Goal: Check status: Check status

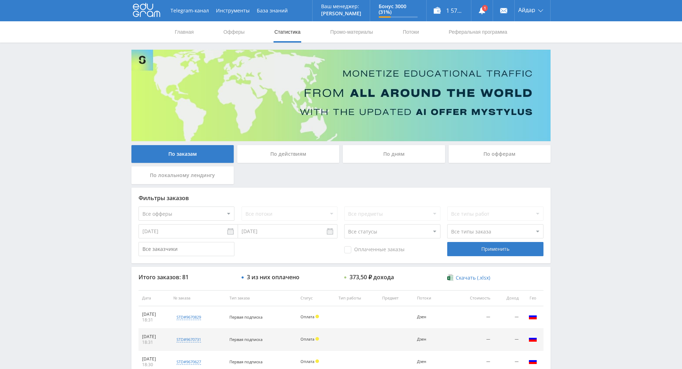
drag, startPoint x: 564, startPoint y: 162, endPoint x: 572, endPoint y: 199, distance: 38.4
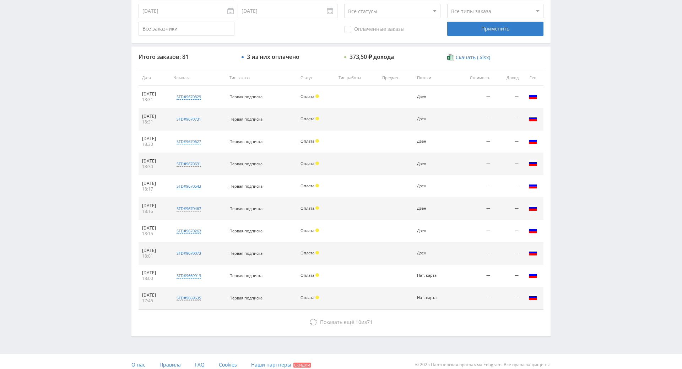
drag, startPoint x: 569, startPoint y: 229, endPoint x: 575, endPoint y: 256, distance: 28.1
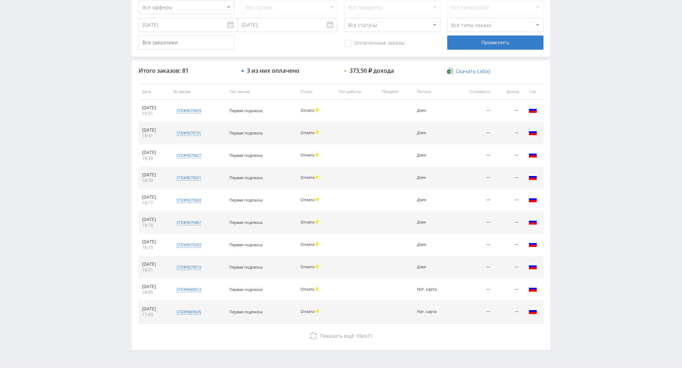
scroll to position [206, 0]
drag, startPoint x: 573, startPoint y: 253, endPoint x: 571, endPoint y: 247, distance: 7.1
drag, startPoint x: 566, startPoint y: 223, endPoint x: 550, endPoint y: 130, distance: 94.7
click at [550, 130] on div "По заказам По действиям По дням По офферам По локальному лендингу Фильтры заказ…" at bounding box center [341, 97] width 426 height 507
click at [563, 150] on div "Telegram-канал Инструменты База знаний Ваш менеджер: Alex Alex Online @edugram_…" at bounding box center [341, 92] width 682 height 596
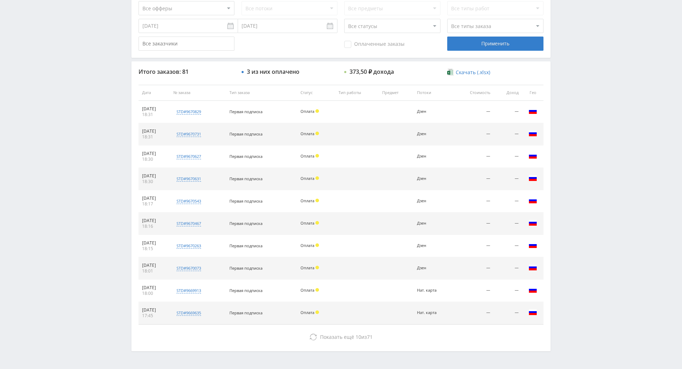
click at [564, 110] on div "Telegram-канал Инструменты База знаний Ваш менеджер: Alex Alex Online @edugram_…" at bounding box center [341, 92] width 682 height 596
click at [565, 74] on div "Telegram-канал Инструменты База знаний Ваш менеджер: Alex Alex Online @edugram_…" at bounding box center [341, 92] width 682 height 596
click at [568, 76] on div "Telegram-канал Инструменты База знаний Ваш менеджер: Alex Alex Online @edugram_…" at bounding box center [341, 92] width 682 height 596
click at [569, 45] on div "Telegram-канал Инструменты База знаний Ваш менеджер: Alex Alex Online @edugram_…" at bounding box center [341, 92] width 682 height 596
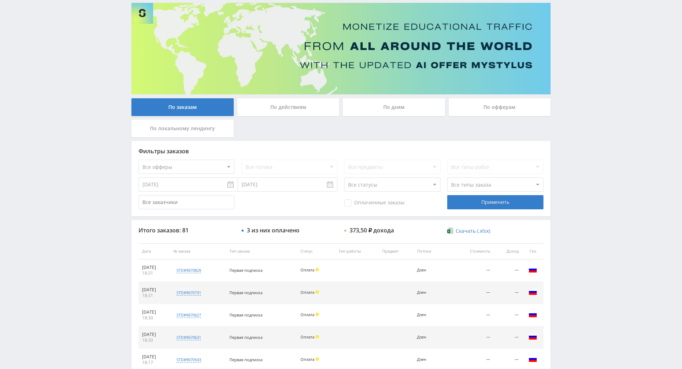
drag, startPoint x: 573, startPoint y: 123, endPoint x: 497, endPoint y: 44, distance: 110.5
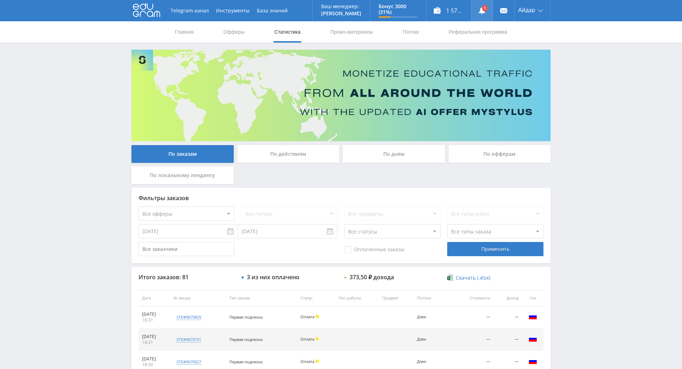
click at [478, 7] on icon at bounding box center [481, 10] width 7 height 7
drag, startPoint x: 285, startPoint y: 111, endPoint x: 174, endPoint y: 4, distance: 154.2
click at [480, 16] on link at bounding box center [481, 10] width 21 height 21
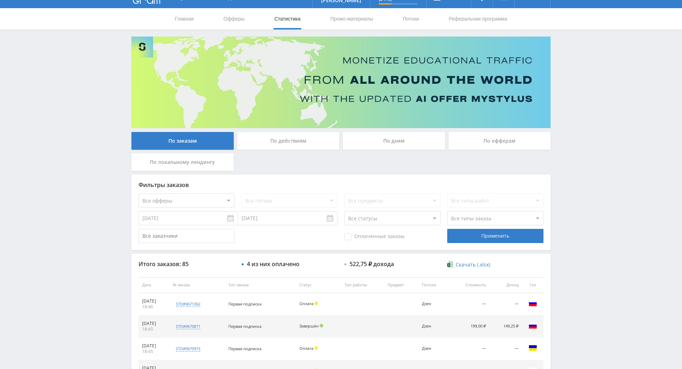
scroll to position [36, 0]
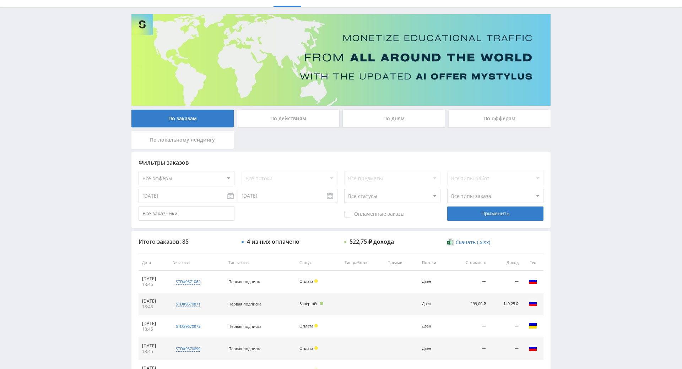
click at [574, 185] on div "Telegram-канал Инструменты База знаний Ваш менеджер: [PERSON_NAME] Online @edug…" at bounding box center [341, 262] width 682 height 596
click at [584, 193] on div "Telegram-канал Инструменты База знаний Ваш менеджер: [PERSON_NAME] Online @edug…" at bounding box center [341, 262] width 682 height 596
click at [572, 171] on div "Telegram-канал Инструменты База знаний Ваш менеджер: [PERSON_NAME] Online @edug…" at bounding box center [341, 262] width 682 height 596
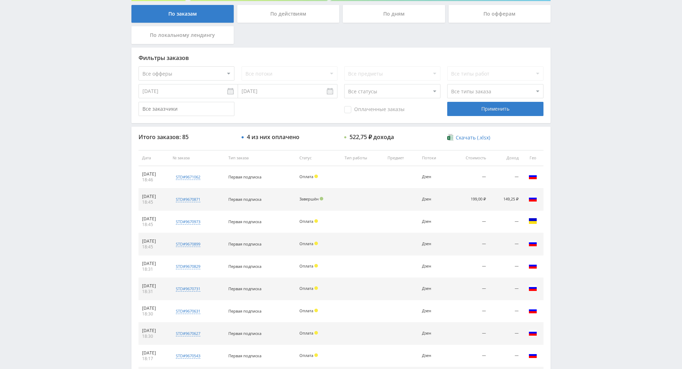
drag, startPoint x: 574, startPoint y: 173, endPoint x: 575, endPoint y: 182, distance: 9.6
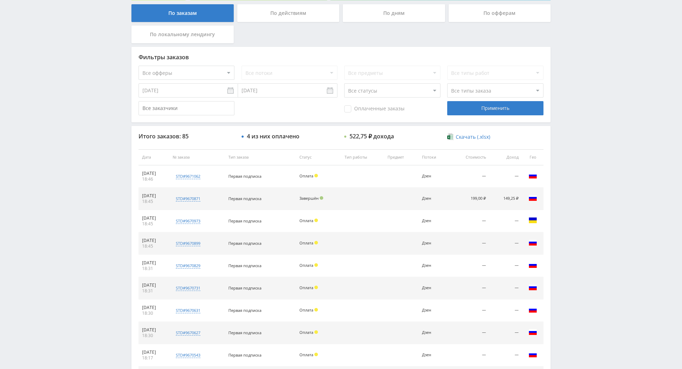
drag, startPoint x: 575, startPoint y: 182, endPoint x: 562, endPoint y: 164, distance: 22.7
drag, startPoint x: 562, startPoint y: 164, endPoint x: 591, endPoint y: 184, distance: 35.0
click at [565, 165] on div "Telegram-канал Инструменты База знаний Ваш менеджер: [PERSON_NAME] Online @edug…" at bounding box center [341, 157] width 682 height 596
click at [591, 185] on div "Telegram-канал Инструменты База знаний Ваш менеджер: [PERSON_NAME] Online @edug…" at bounding box center [341, 157] width 682 height 596
click at [568, 167] on div "Telegram-канал Инструменты База знаний Ваш менеджер: [PERSON_NAME] Online @edug…" at bounding box center [341, 157] width 682 height 596
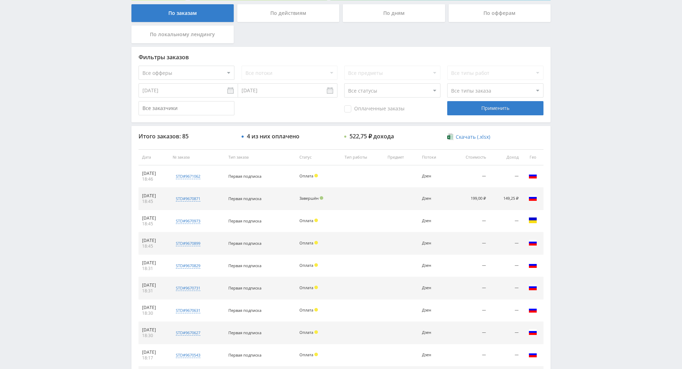
click at [577, 173] on div "Telegram-канал Инструменты База знаний Ваш менеджер: [PERSON_NAME] Online @edug…" at bounding box center [341, 157] width 682 height 596
drag, startPoint x: 577, startPoint y: 173, endPoint x: 564, endPoint y: 160, distance: 17.3
click at [563, 160] on div "Telegram-канал Инструменты База знаний Ваш менеджер: [PERSON_NAME] Online @edug…" at bounding box center [341, 157] width 682 height 596
drag, startPoint x: 572, startPoint y: 164, endPoint x: 558, endPoint y: 155, distance: 15.7
click at [572, 164] on div "Telegram-канал Инструменты База знаний Ваш менеджер: [PERSON_NAME] Online @edug…" at bounding box center [341, 157] width 682 height 596
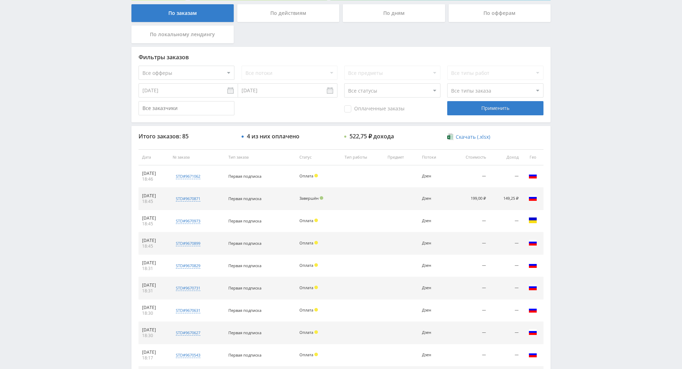
drag, startPoint x: 558, startPoint y: 155, endPoint x: 563, endPoint y: 156, distance: 4.4
click at [558, 155] on div "Telegram-канал Инструменты База знаний Ваш менеджер: [PERSON_NAME] Online @edug…" at bounding box center [341, 157] width 682 height 596
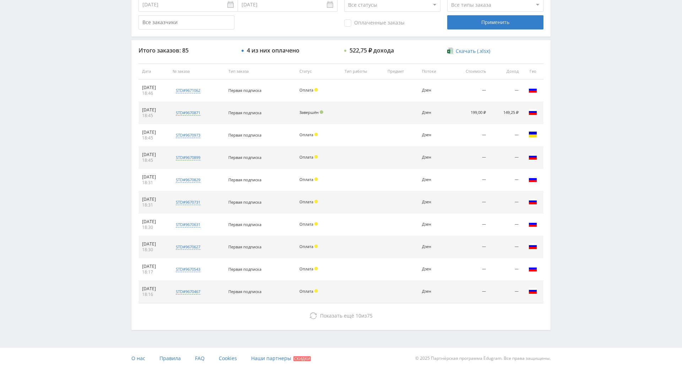
drag, startPoint x: 568, startPoint y: 186, endPoint x: 570, endPoint y: 210, distance: 23.5
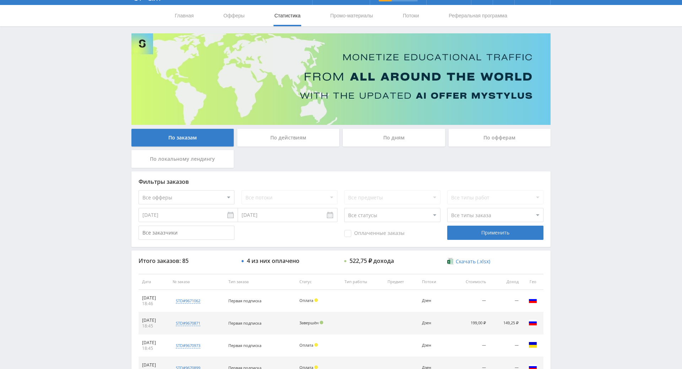
drag, startPoint x: 570, startPoint y: 221, endPoint x: 577, endPoint y: 193, distance: 28.7
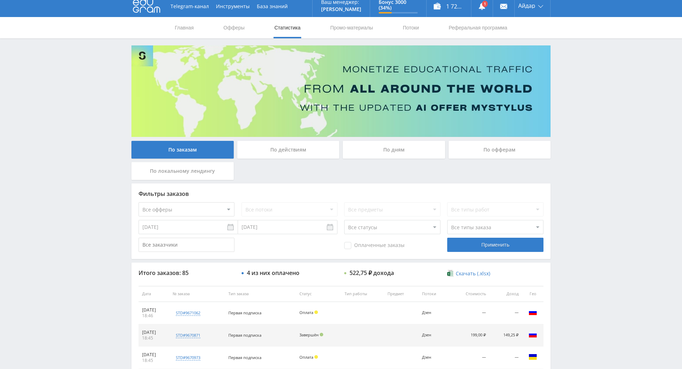
click at [577, 176] on div "Telegram-канал Инструменты База знаний Ваш менеджер: [PERSON_NAME] Online @edug…" at bounding box center [341, 294] width 682 height 596
click at [574, 153] on div "Telegram-канал Инструменты База знаний Ваш менеджер: [PERSON_NAME] Online @edug…" at bounding box center [341, 294] width 682 height 596
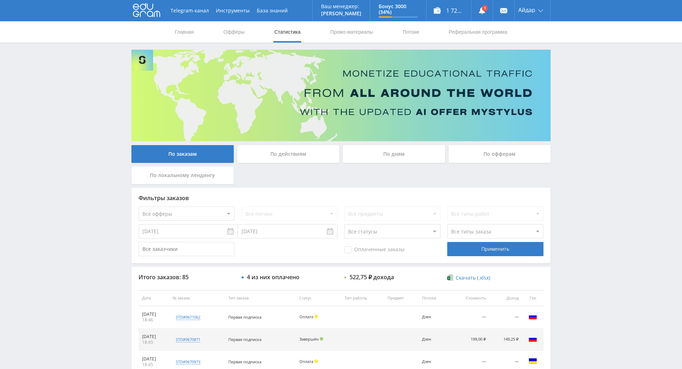
drag, startPoint x: 578, startPoint y: 142, endPoint x: 577, endPoint y: 100, distance: 42.3
click at [582, 152] on div "Telegram-канал Инструменты База знаний Ваш менеджер: [PERSON_NAME] Online @edug…" at bounding box center [341, 298] width 682 height 596
click at [585, 130] on div "Telegram-канал Инструменты База знаний Ваш менеджер: [PERSON_NAME] Online @edug…" at bounding box center [341, 298] width 682 height 596
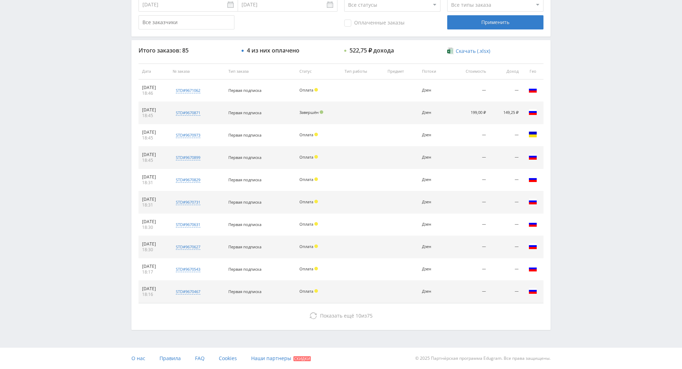
scroll to position [254, 0]
drag, startPoint x: 579, startPoint y: 132, endPoint x: 437, endPoint y: 258, distance: 190.1
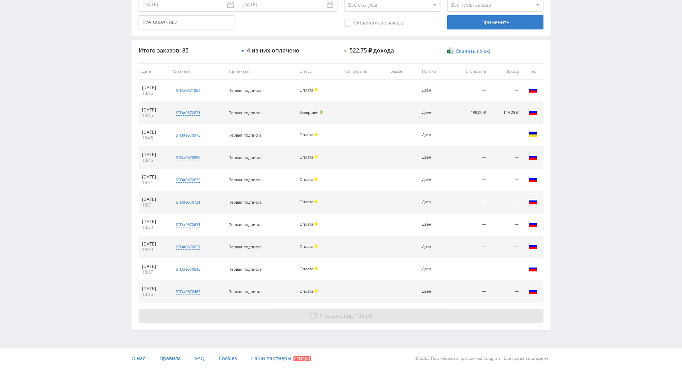
click at [410, 309] on button "Показать ещё 10 из 75" at bounding box center [340, 316] width 405 height 14
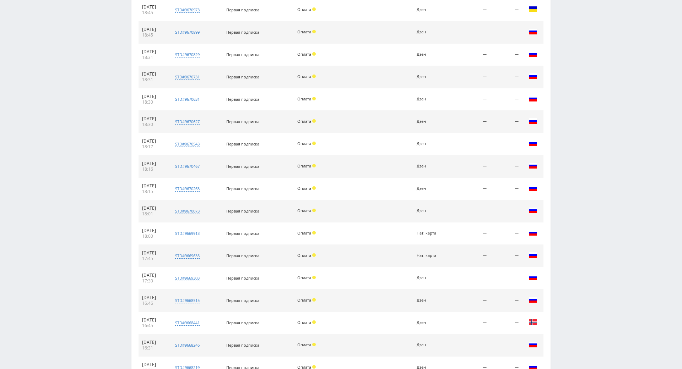
scroll to position [478, 0]
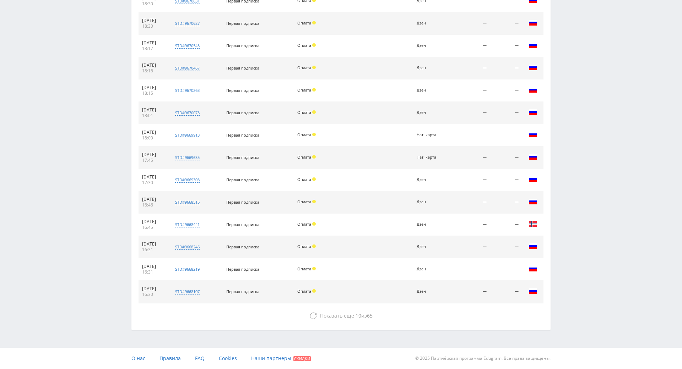
drag, startPoint x: 600, startPoint y: 130, endPoint x: 597, endPoint y: 190, distance: 59.7
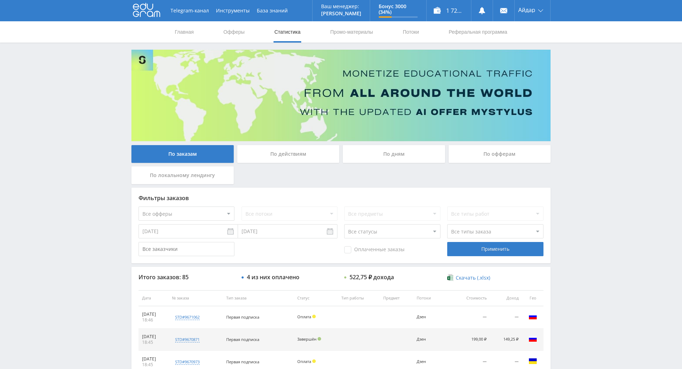
drag, startPoint x: 597, startPoint y: 190, endPoint x: 543, endPoint y: 32, distance: 166.5
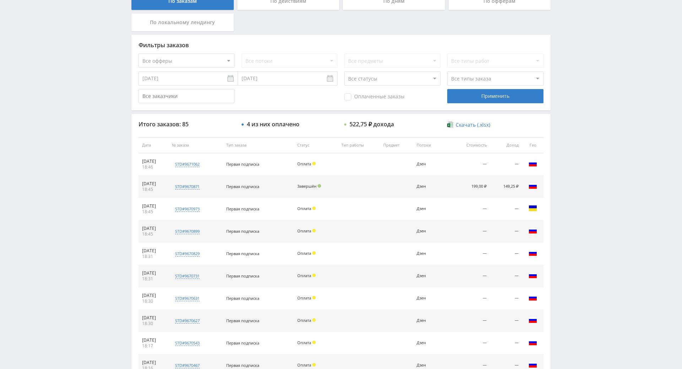
drag, startPoint x: 548, startPoint y: 196, endPoint x: 566, endPoint y: 241, distance: 48.1
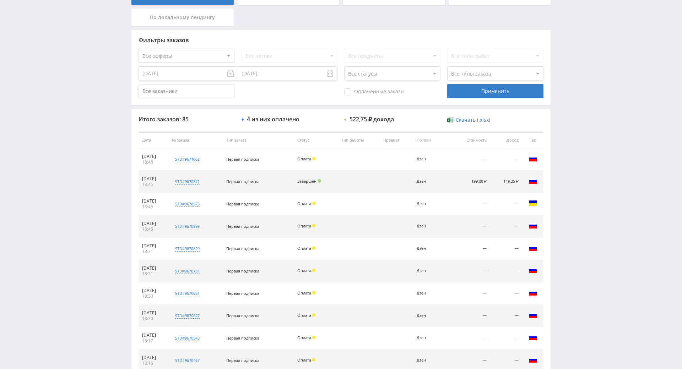
drag, startPoint x: 565, startPoint y: 231, endPoint x: 554, endPoint y: 204, distance: 29.0
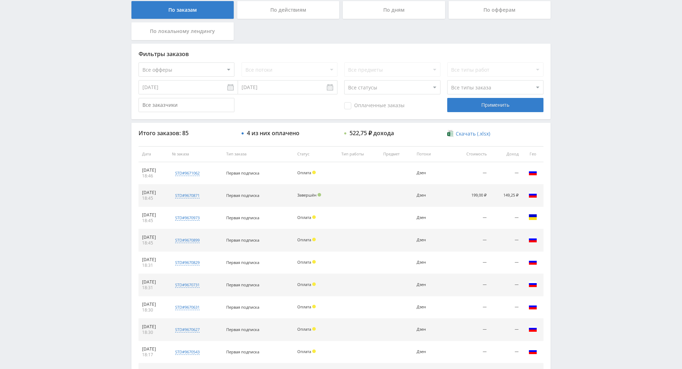
drag, startPoint x: 554, startPoint y: 204, endPoint x: 554, endPoint y: 164, distance: 39.8
click at [554, 164] on div "Telegram-канал Инструменты База знаний Ваш менеджер: [PERSON_NAME] Online @edug…" at bounding box center [341, 266] width 682 height 820
drag, startPoint x: 554, startPoint y: 164, endPoint x: 558, endPoint y: 141, distance: 23.8
click at [558, 141] on div "Telegram-канал Инструменты База знаний Ваш менеджер: [PERSON_NAME] Online @edug…" at bounding box center [341, 266] width 682 height 820
click at [558, 135] on div "Telegram-канал Инструменты База знаний Ваш менеджер: [PERSON_NAME] Online @edug…" at bounding box center [341, 266] width 682 height 820
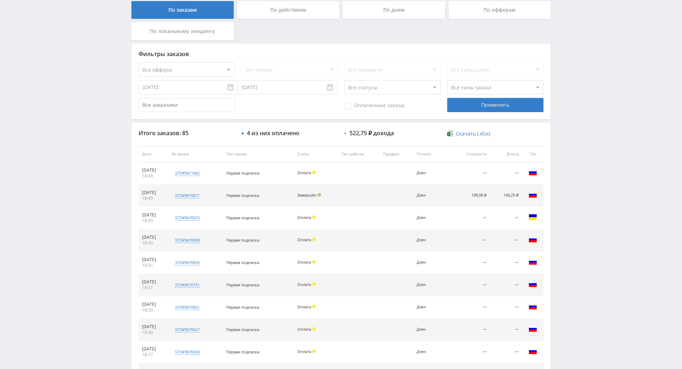
drag, startPoint x: 558, startPoint y: 135, endPoint x: 568, endPoint y: 81, distance: 54.8
click at [568, 81] on div "Telegram-канал Инструменты База знаний Ваш менеджер: [PERSON_NAME] Online @edug…" at bounding box center [341, 266] width 682 height 820
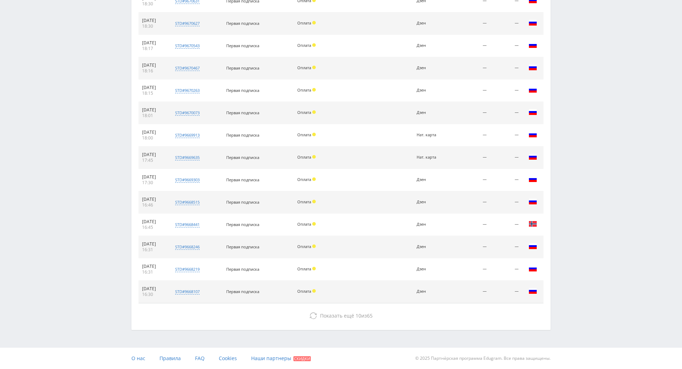
drag, startPoint x: 593, startPoint y: 232, endPoint x: 586, endPoint y: 262, distance: 31.2
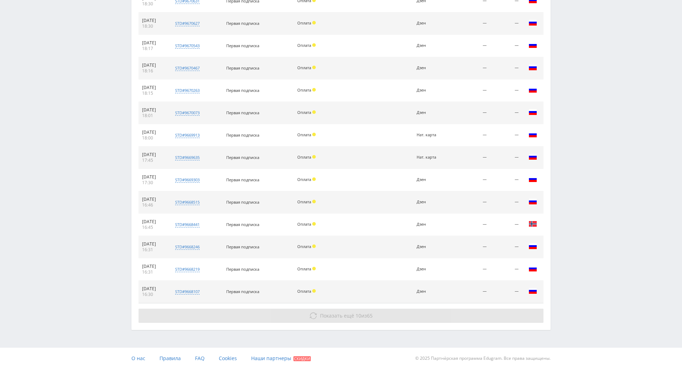
click at [376, 309] on button "Показать ещё 10 из 65" at bounding box center [340, 316] width 405 height 14
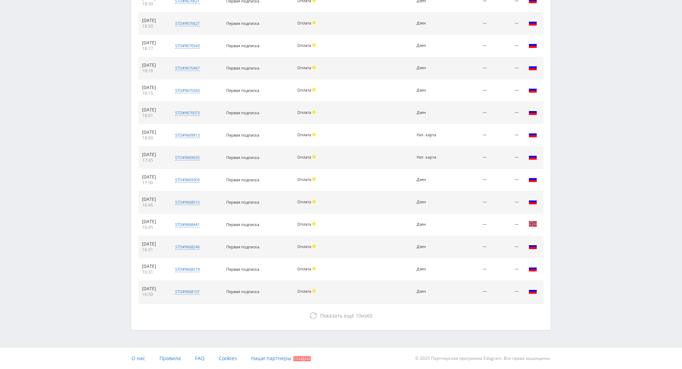
drag, startPoint x: 566, startPoint y: 180, endPoint x: 567, endPoint y: 185, distance: 4.7
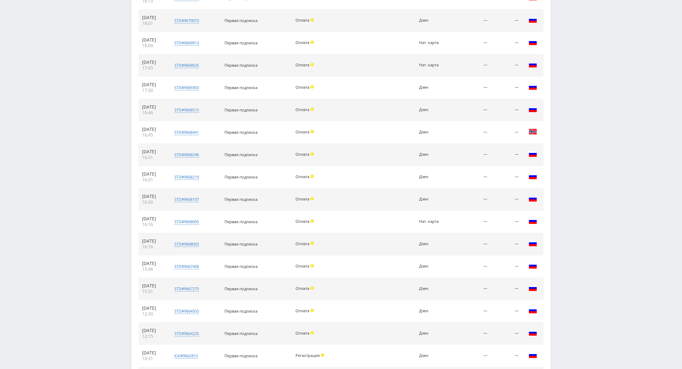
drag, startPoint x: 564, startPoint y: 206, endPoint x: 565, endPoint y: 224, distance: 17.8
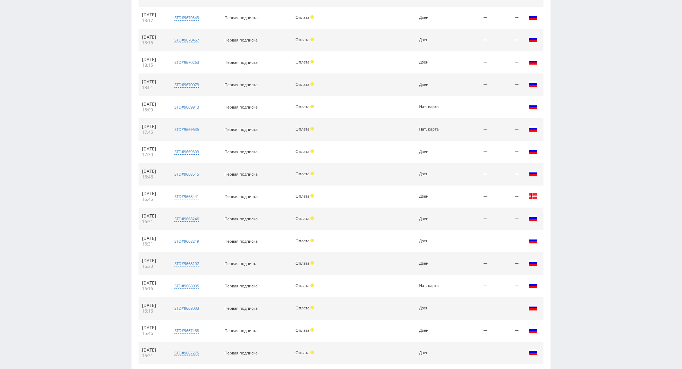
drag, startPoint x: 567, startPoint y: 218, endPoint x: 569, endPoint y: 159, distance: 59.3
drag, startPoint x: 569, startPoint y: 158, endPoint x: 572, endPoint y: 133, distance: 24.7
click at [575, 87] on div "Telegram-канал Инструменты База знаний Ваш менеджер: [PERSON_NAME] Online @edug…" at bounding box center [341, 155] width 682 height 999
click at [568, 53] on div "Telegram-канал Инструменты База знаний Ваш менеджер: [PERSON_NAME] Online @edug…" at bounding box center [341, 155] width 682 height 999
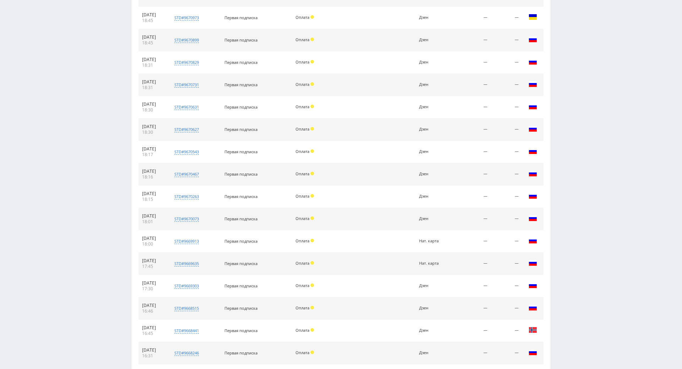
scroll to position [120, 0]
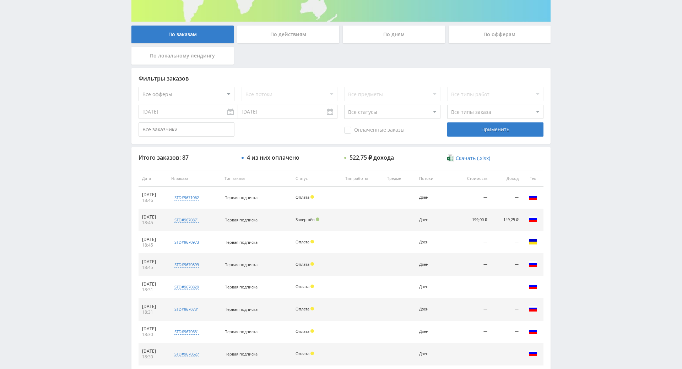
drag, startPoint x: 563, startPoint y: 134, endPoint x: 547, endPoint y: 24, distance: 111.3
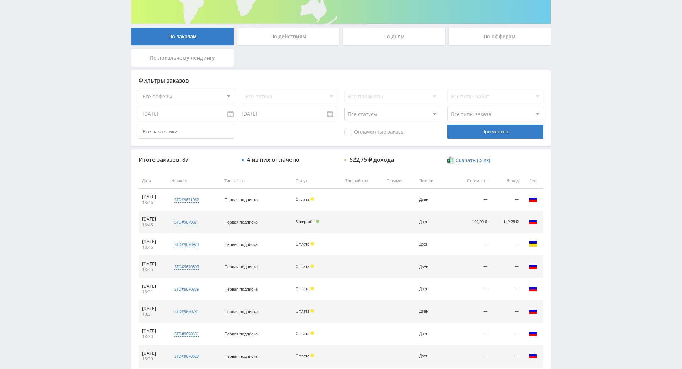
drag, startPoint x: 569, startPoint y: 195, endPoint x: 579, endPoint y: 229, distance: 35.8
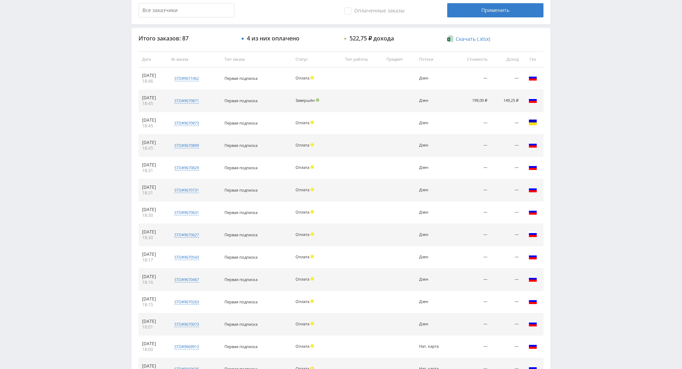
drag, startPoint x: 591, startPoint y: 283, endPoint x: 588, endPoint y: 288, distance: 5.7
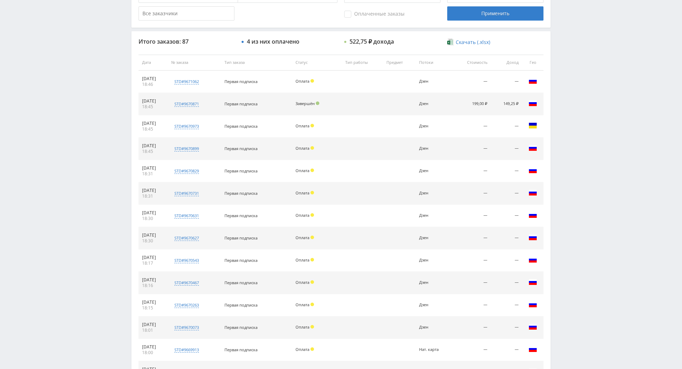
scroll to position [177, 0]
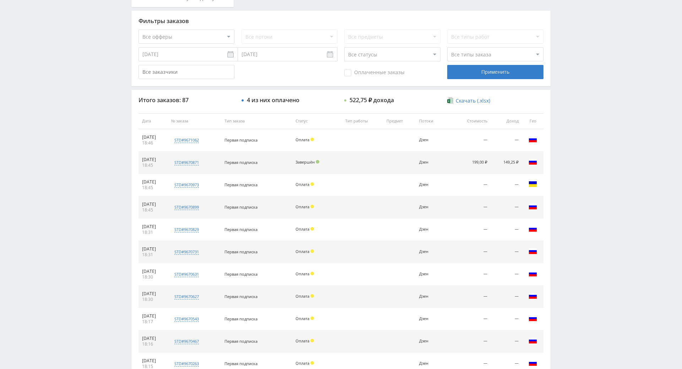
drag, startPoint x: 579, startPoint y: 274, endPoint x: 569, endPoint y: 234, distance: 41.4
click at [569, 187] on div "Telegram-канал Инструменты База знаний Ваш менеджер: [PERSON_NAME] Online @edug…" at bounding box center [341, 322] width 682 height 999
drag, startPoint x: 569, startPoint y: 187, endPoint x: 572, endPoint y: 168, distance: 18.7
click at [572, 166] on div "Telegram-канал Инструменты База знаний Ваш менеджер: [PERSON_NAME] Online @edug…" at bounding box center [341, 322] width 682 height 999
drag, startPoint x: 572, startPoint y: 166, endPoint x: 571, endPoint y: 156, distance: 10.1
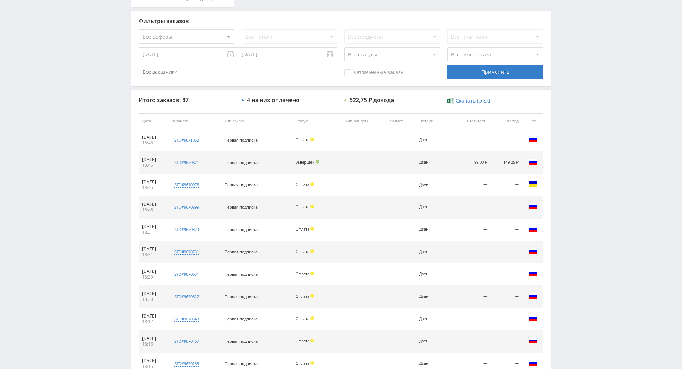
drag, startPoint x: 571, startPoint y: 154, endPoint x: 571, endPoint y: 148, distance: 6.7
click at [571, 153] on div "Telegram-канал Инструменты База знаний Ваш менеджер: [PERSON_NAME] Online @edug…" at bounding box center [341, 322] width 682 height 999
click at [550, 89] on div "По заказам По действиям По дням По офферам По локальному лендингу Фильтры заказ…" at bounding box center [341, 328] width 426 height 910
drag, startPoint x: 550, startPoint y: 89, endPoint x: 547, endPoint y: 76, distance: 13.6
click at [547, 76] on div "Фильтры заказов Все офферы MyStylus MyStylus - Revshare Кэмп Studybay Автор24 S…" at bounding box center [340, 49] width 419 height 76
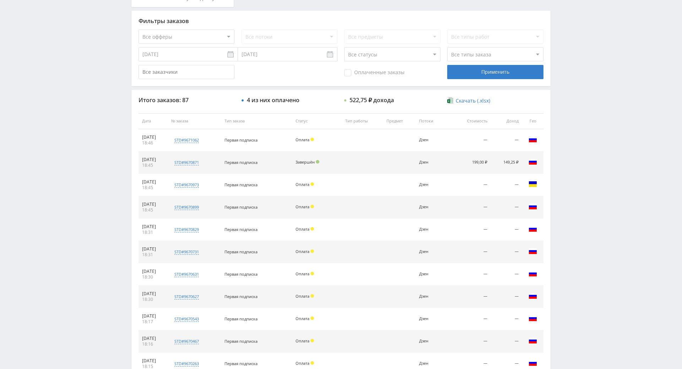
scroll to position [42, 0]
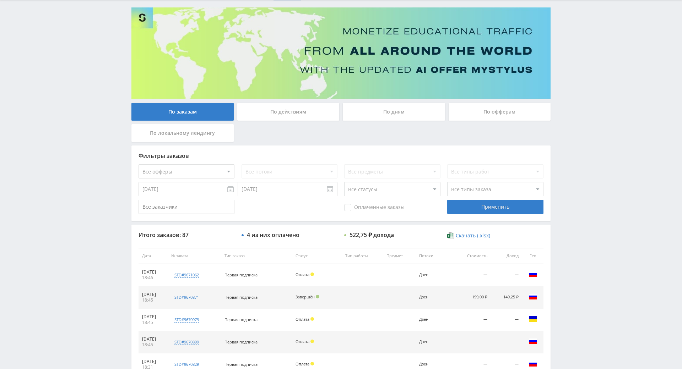
drag, startPoint x: 566, startPoint y: 119, endPoint x: 565, endPoint y: 43, distance: 75.6
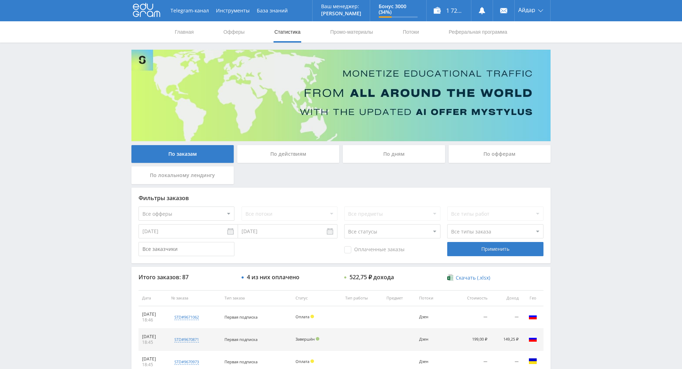
drag, startPoint x: 604, startPoint y: 112, endPoint x: 592, endPoint y: 95, distance: 21.2
drag, startPoint x: 563, startPoint y: 72, endPoint x: 552, endPoint y: 78, distance: 13.2
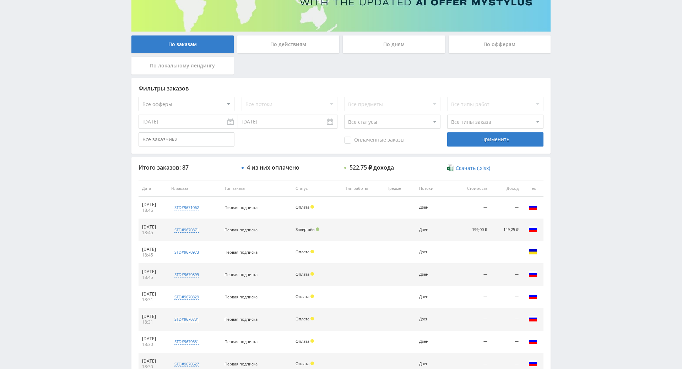
scroll to position [179, 0]
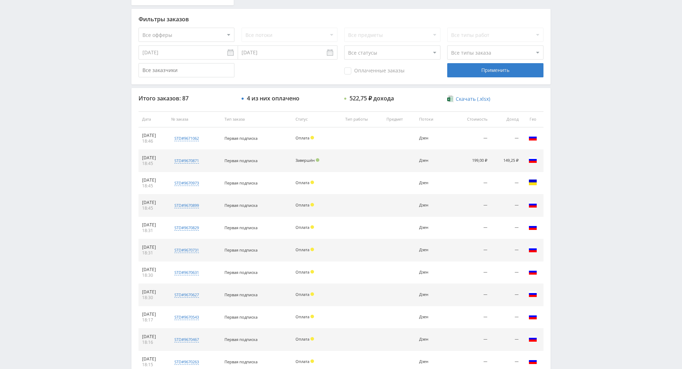
drag, startPoint x: 571, startPoint y: 98, endPoint x: 574, endPoint y: 142, distance: 44.8
drag, startPoint x: 585, startPoint y: 115, endPoint x: 598, endPoint y: 60, distance: 56.5
click at [610, 81] on div "Telegram-канал Инструменты База знаний Ваш менеджер: [PERSON_NAME] Online @edug…" at bounding box center [341, 320] width 682 height 999
click at [604, 62] on div "Telegram-канал Инструменты База знаний Ваш менеджер: [PERSON_NAME] Online @edug…" at bounding box center [341, 320] width 682 height 999
click at [607, 72] on div "Telegram-канал Инструменты База знаний Ваш менеджер: [PERSON_NAME] Online @edug…" at bounding box center [341, 320] width 682 height 999
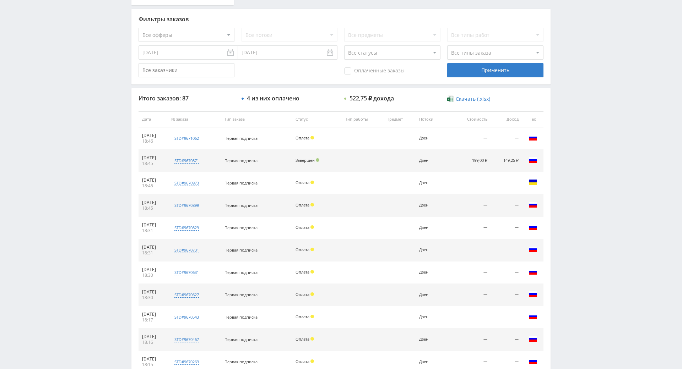
drag, startPoint x: 609, startPoint y: 75, endPoint x: 603, endPoint y: 64, distance: 12.1
click at [603, 72] on div "Telegram-канал Инструменты База знаний Ваш менеджер: [PERSON_NAME] Online @edug…" at bounding box center [341, 320] width 682 height 999
click at [604, 62] on div "Telegram-канал Инструменты База знаний Ваш менеджер: [PERSON_NAME] Online @edug…" at bounding box center [341, 320] width 682 height 999
drag, startPoint x: 604, startPoint y: 63, endPoint x: 598, endPoint y: 54, distance: 10.8
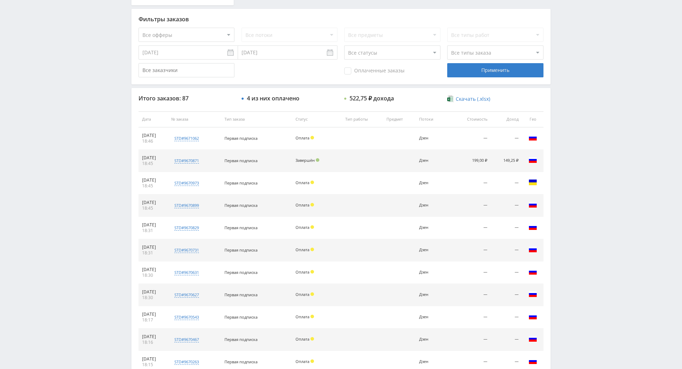
click at [603, 62] on div "Telegram-канал Инструменты База знаний Ваш менеджер: [PERSON_NAME] Online @edug…" at bounding box center [341, 320] width 682 height 999
click at [598, 54] on div "Telegram-канал Инструменты База знаний Ваш менеджер: [PERSON_NAME] Online @edug…" at bounding box center [341, 320] width 682 height 999
click at [602, 55] on div "Telegram-канал Инструменты База знаний Ваш менеджер: [PERSON_NAME] Online @edug…" at bounding box center [341, 320] width 682 height 999
click at [595, 47] on div "Telegram-канал Инструменты База знаний Ваш менеджер: [PERSON_NAME] Online @edug…" at bounding box center [341, 320] width 682 height 999
drag, startPoint x: 599, startPoint y: 56, endPoint x: 593, endPoint y: 47, distance: 11.0
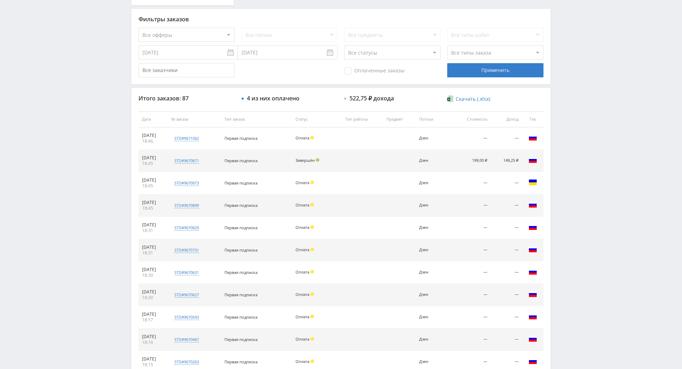
click at [592, 45] on div "Telegram-канал Инструменты База знаний Ваш менеджер: [PERSON_NAME] Online @edug…" at bounding box center [341, 320] width 682 height 999
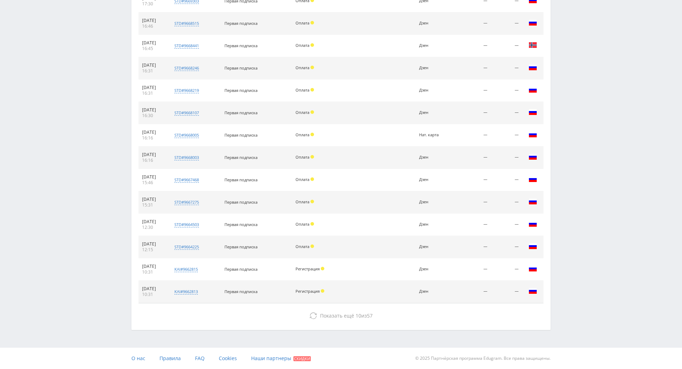
drag, startPoint x: 594, startPoint y: 253, endPoint x: 594, endPoint y: 256, distance: 3.6
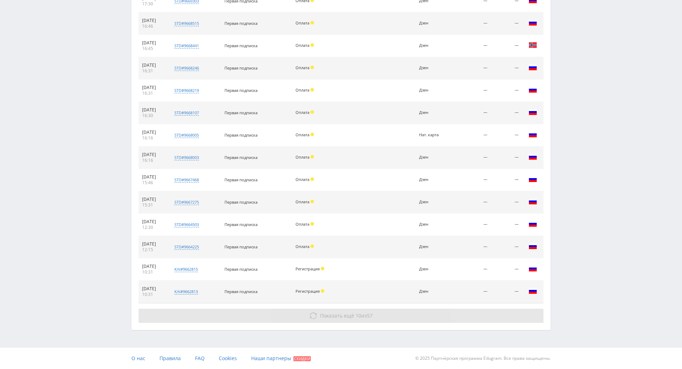
click at [406, 309] on button "Показать ещё 10 из 57" at bounding box center [340, 316] width 405 height 14
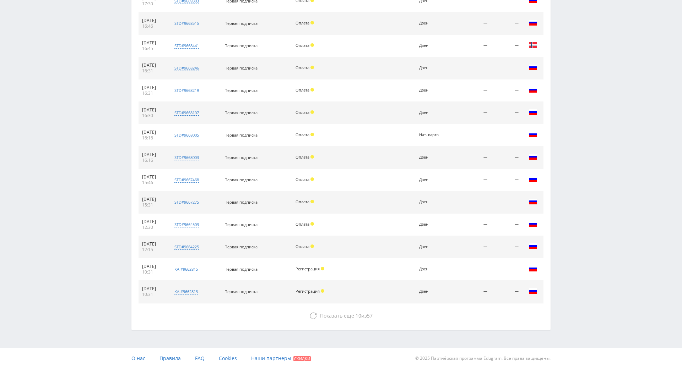
drag, startPoint x: 590, startPoint y: 184, endPoint x: 597, endPoint y: 272, distance: 88.0
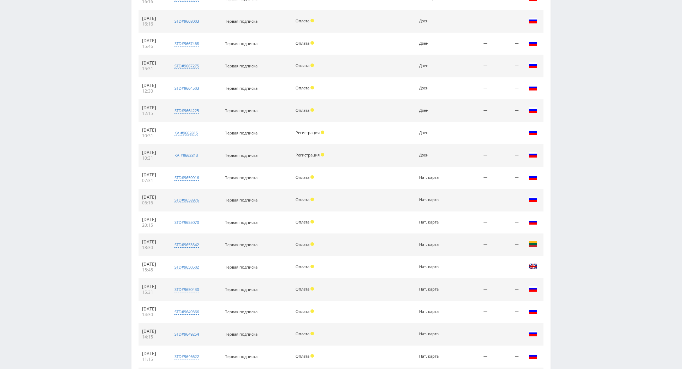
scroll to position [880, 0]
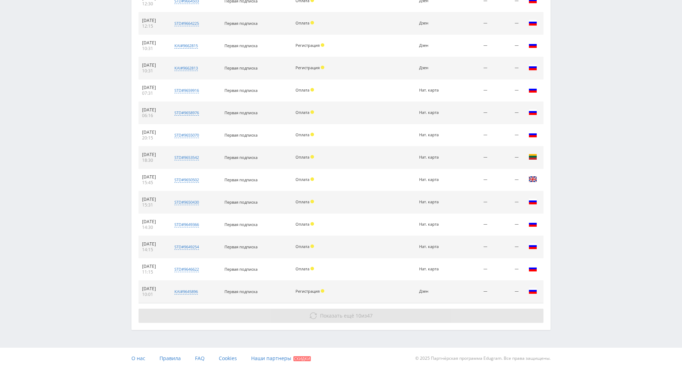
drag, startPoint x: 586, startPoint y: 253, endPoint x: 456, endPoint y: 283, distance: 133.3
click at [453, 309] on button "Показать ещё 10 из 47" at bounding box center [340, 316] width 405 height 14
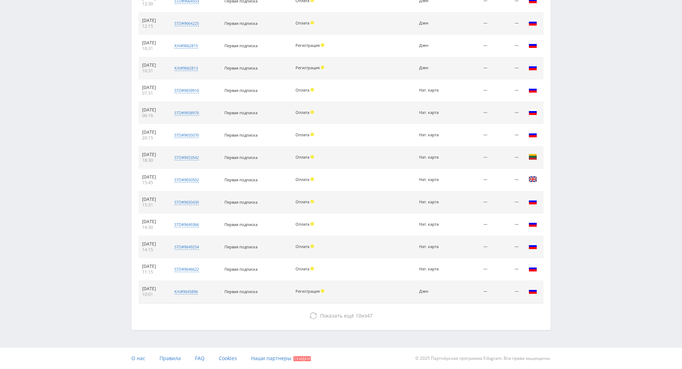
scroll to position [1104, 0]
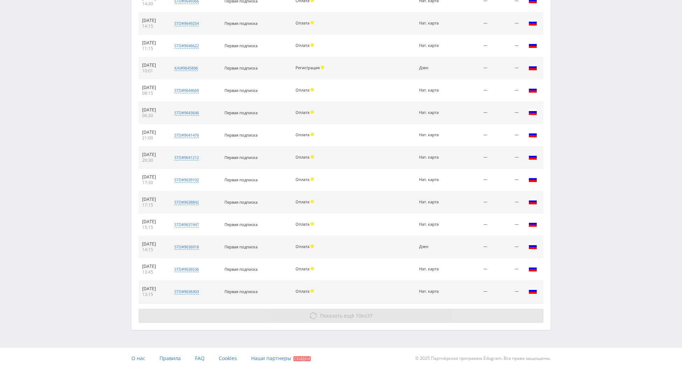
drag, startPoint x: 571, startPoint y: 193, endPoint x: 539, endPoint y: 288, distance: 99.8
click at [474, 309] on button "Показать ещё 10 из 37" at bounding box center [340, 316] width 405 height 14
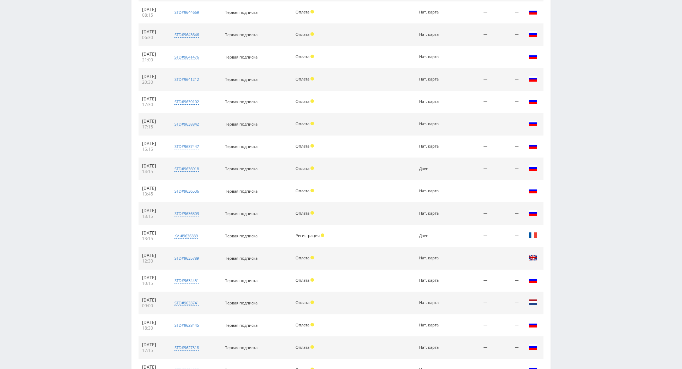
scroll to position [1327, 0]
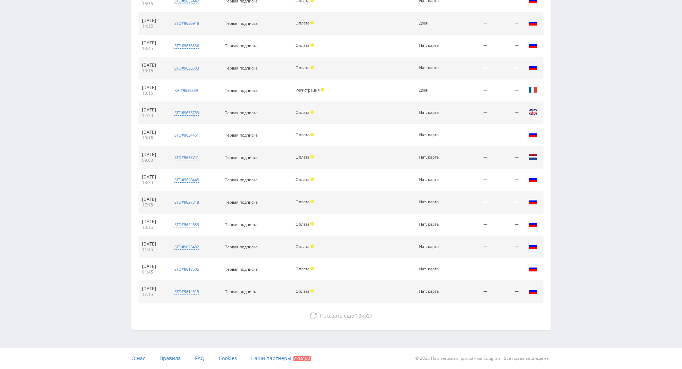
drag, startPoint x: 572, startPoint y: 218, endPoint x: 535, endPoint y: 265, distance: 59.7
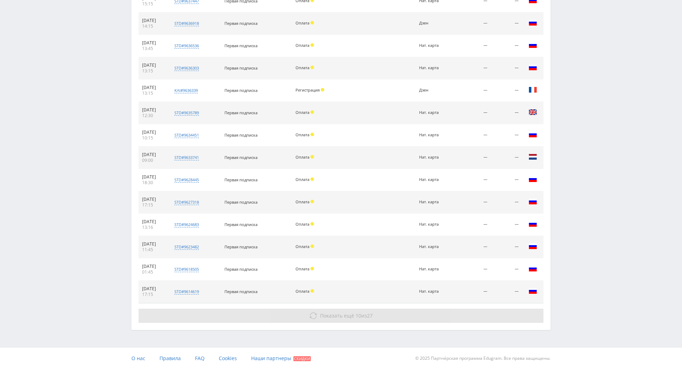
click at [453, 309] on button "Показать ещё 10 из 27" at bounding box center [340, 316] width 405 height 14
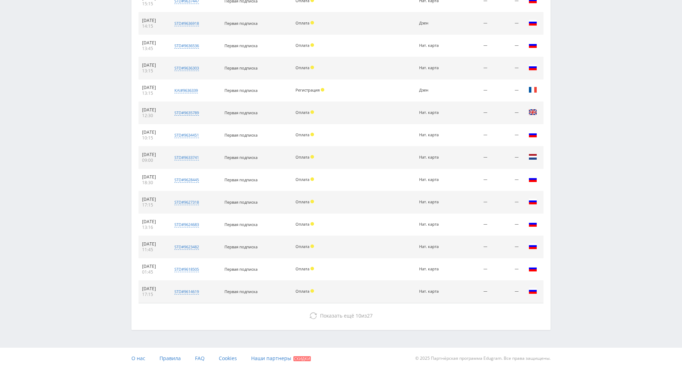
scroll to position [1551, 0]
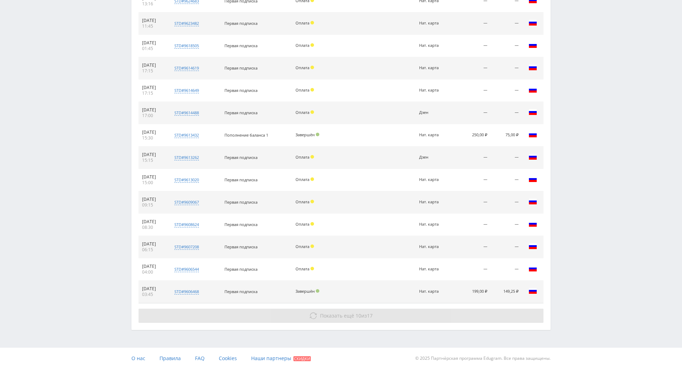
drag, startPoint x: 583, startPoint y: 199, endPoint x: 511, endPoint y: 287, distance: 113.5
click at [483, 309] on button "Показать ещё 10 из 17" at bounding box center [340, 316] width 405 height 14
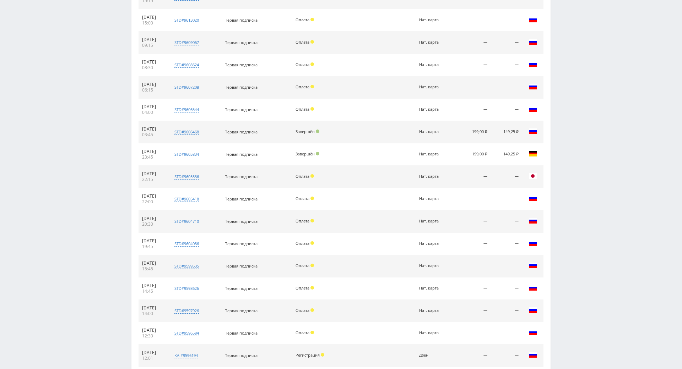
drag, startPoint x: 590, startPoint y: 211, endPoint x: 595, endPoint y: 256, distance: 46.0
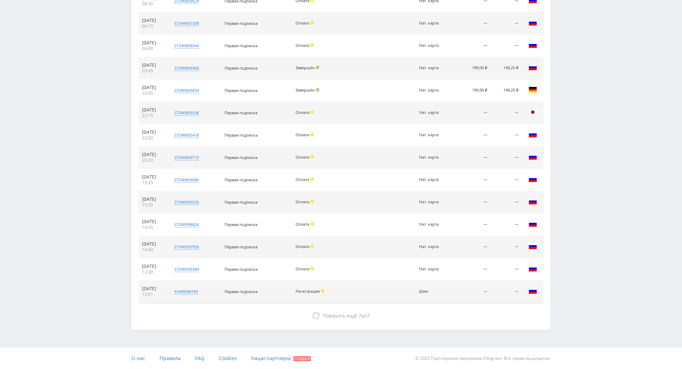
drag, startPoint x: 593, startPoint y: 246, endPoint x: 591, endPoint y: 193, distance: 52.9
drag, startPoint x: 590, startPoint y: 167, endPoint x: 589, endPoint y: 160, distance: 7.5
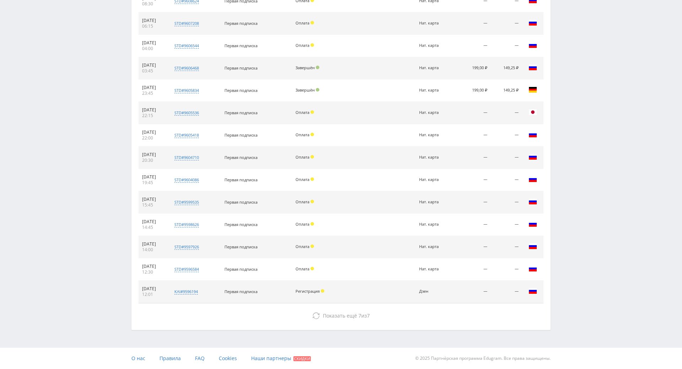
drag, startPoint x: 590, startPoint y: 159, endPoint x: 583, endPoint y: 129, distance: 30.2
drag, startPoint x: 583, startPoint y: 131, endPoint x: 584, endPoint y: 30, distance: 100.8
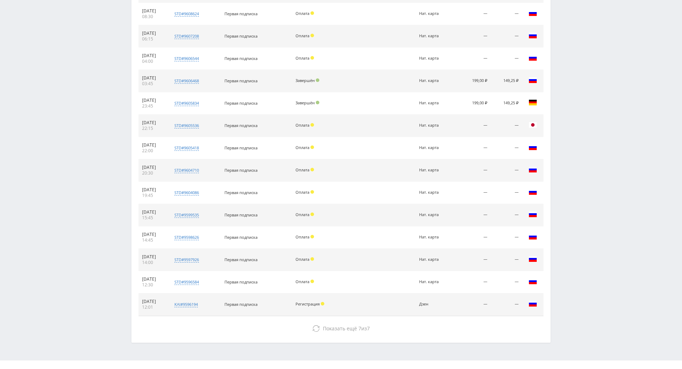
drag, startPoint x: 606, startPoint y: 141, endPoint x: 596, endPoint y: 258, distance: 117.2
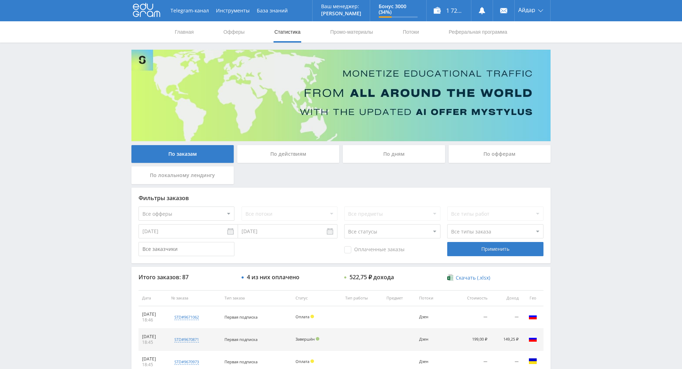
drag, startPoint x: 595, startPoint y: 186, endPoint x: 576, endPoint y: 62, distance: 125.0
drag, startPoint x: 626, startPoint y: 166, endPoint x: 611, endPoint y: 148, distance: 23.7
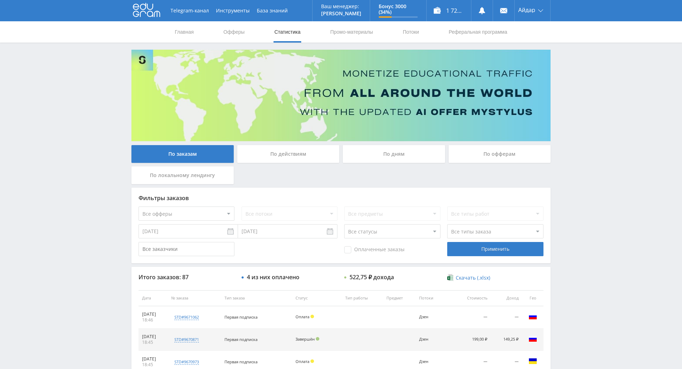
drag, startPoint x: 604, startPoint y: 62, endPoint x: 606, endPoint y: 69, distance: 6.9
drag, startPoint x: 601, startPoint y: 70, endPoint x: 596, endPoint y: 67, distance: 5.9
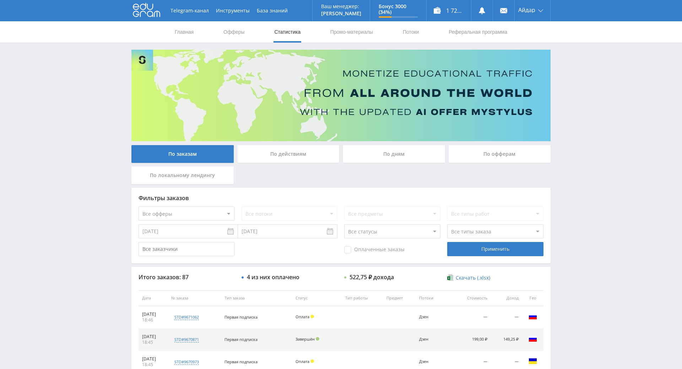
drag, startPoint x: 579, startPoint y: 91, endPoint x: 575, endPoint y: 73, distance: 17.9
click at [145, 15] on use at bounding box center [146, 10] width 27 height 14
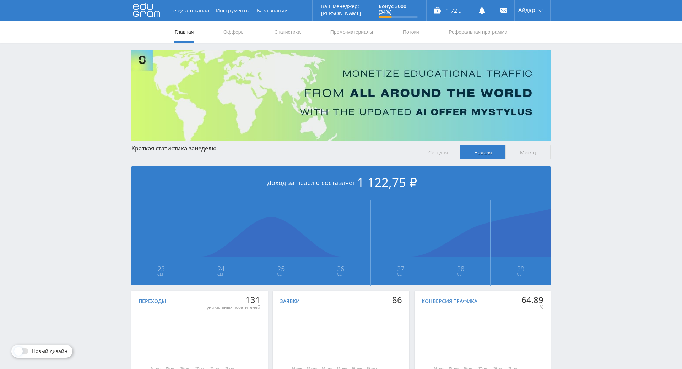
scroll to position [41, 0]
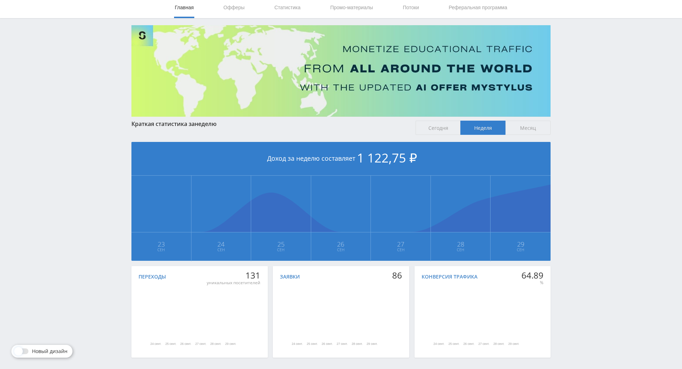
drag, startPoint x: 603, startPoint y: 182, endPoint x: 562, endPoint y: 167, distance: 43.6
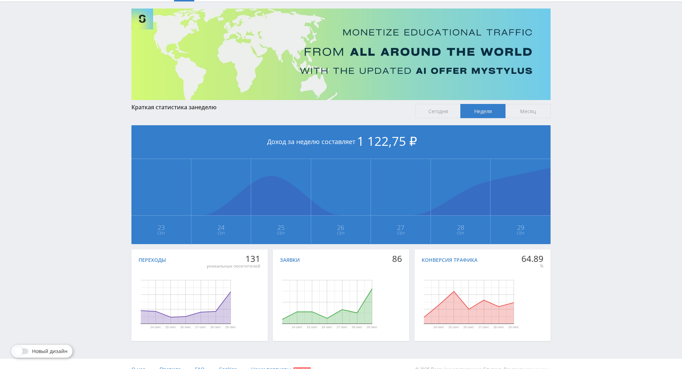
click at [444, 111] on span "Сегодня" at bounding box center [437, 111] width 45 height 14
click at [0, 0] on input "Сегодня" at bounding box center [0, 0] width 0 height 0
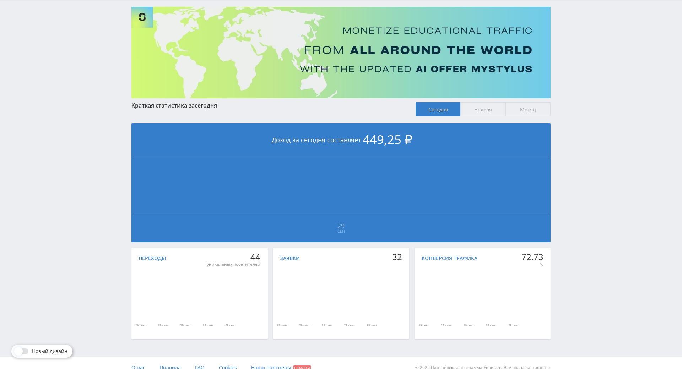
scroll to position [84, 0]
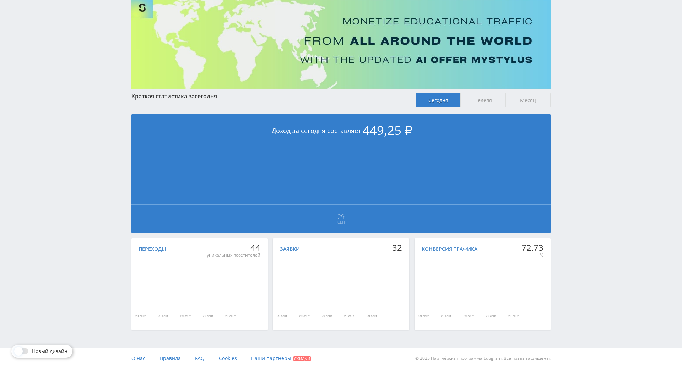
drag, startPoint x: 585, startPoint y: 167, endPoint x: 585, endPoint y: 220, distance: 52.9
drag, startPoint x: 598, startPoint y: 204, endPoint x: 601, endPoint y: 168, distance: 36.7
click at [601, 167] on div "Telegram-канал Инструменты База знаний Ваш менеджер: [PERSON_NAME] Online @edug…" at bounding box center [341, 158] width 682 height 421
click at [602, 168] on div "Telegram-канал Инструменты База знаний Ваш менеджер: [PERSON_NAME] Online @edug…" at bounding box center [341, 158] width 682 height 421
click at [597, 135] on div "Telegram-канал Инструменты База знаний Ваш менеджер: [PERSON_NAME] Online @edug…" at bounding box center [341, 158] width 682 height 421
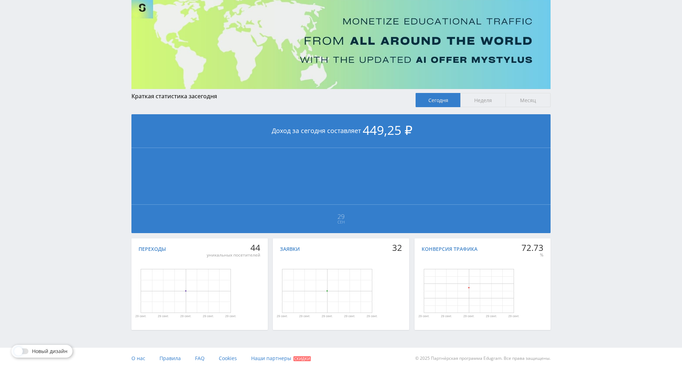
click at [596, 148] on div "Telegram-канал Инструменты База знаний Ваш менеджер: [PERSON_NAME] Online @edug…" at bounding box center [341, 158] width 682 height 421
click at [593, 129] on div "Telegram-канал Инструменты База знаний Ваш менеджер: [PERSON_NAME] Online @edug…" at bounding box center [341, 158] width 682 height 421
click at [184, 290] on circle "Диаграмма." at bounding box center [185, 291] width 3 height 3
click at [475, 93] on div "Краткая статистика за [DATE] [DATE] Неделя [GEOGRAPHIC_DATA] Доход за [DATE] со…" at bounding box center [340, 213] width 419 height 241
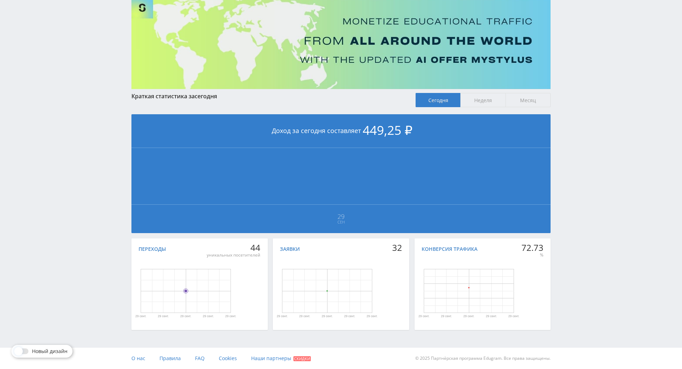
click at [478, 93] on span "Неделя" at bounding box center [482, 100] width 45 height 14
click at [0, 0] on input "Неделя" at bounding box center [0, 0] width 0 height 0
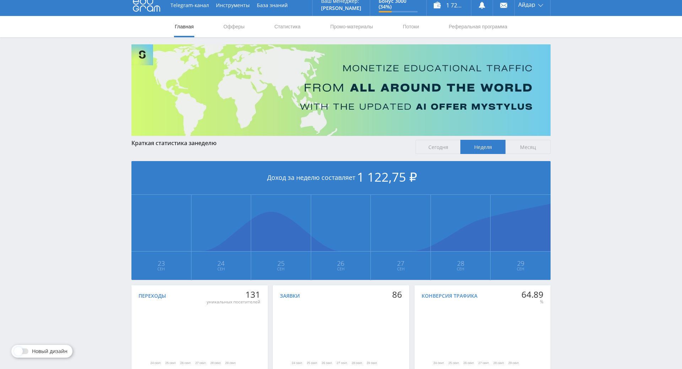
scroll to position [79, 0]
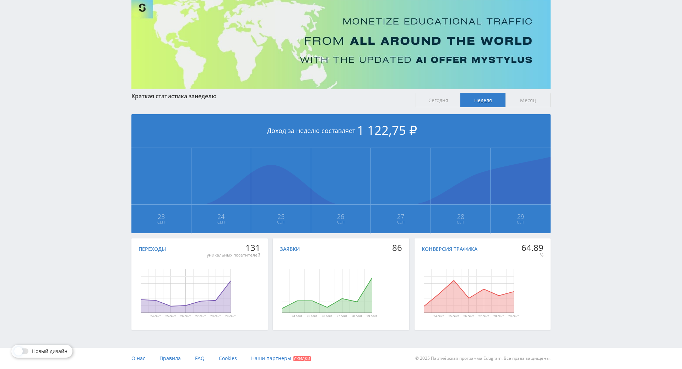
drag, startPoint x: 612, startPoint y: 136, endPoint x: 614, endPoint y: 166, distance: 30.3
drag, startPoint x: 612, startPoint y: 164, endPoint x: 599, endPoint y: 144, distance: 24.8
click at [599, 144] on div "Telegram-канал Инструменты База знаний Ваш менеджер: [PERSON_NAME] Online @edug…" at bounding box center [341, 158] width 682 height 421
drag, startPoint x: 599, startPoint y: 144, endPoint x: 600, endPoint y: 126, distance: 18.1
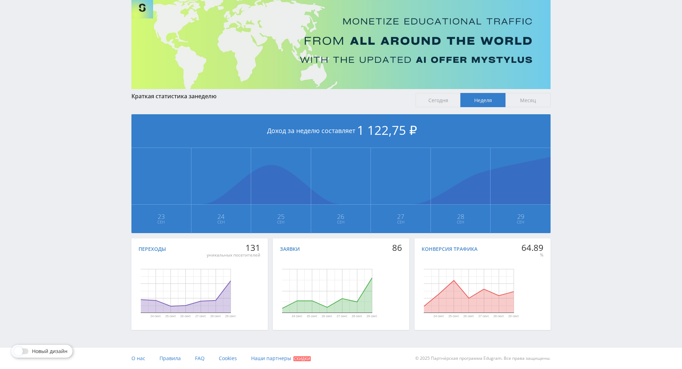
click at [596, 109] on div "Telegram-канал Инструменты База знаний Ваш менеджер: [PERSON_NAME] Online @edug…" at bounding box center [341, 158] width 682 height 421
drag, startPoint x: 437, startPoint y: 73, endPoint x: 498, endPoint y: 72, distance: 61.1
click at [462, 93] on div "[DATE] Неделя [GEOGRAPHIC_DATA]" at bounding box center [482, 100] width 135 height 14
click at [536, 93] on span "Месяц" at bounding box center [527, 100] width 45 height 14
click at [0, 0] on input "Месяц" at bounding box center [0, 0] width 0 height 0
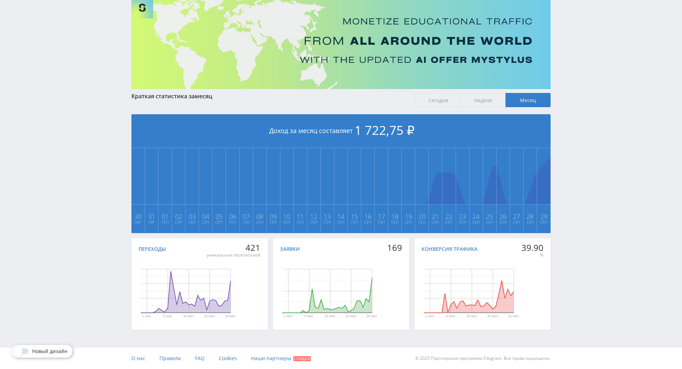
drag, startPoint x: 617, startPoint y: 229, endPoint x: 628, endPoint y: 195, distance: 35.8
click at [629, 193] on div "Telegram-канал Инструменты База знаний Ваш менеджер: [PERSON_NAME] Online @edug…" at bounding box center [341, 158] width 682 height 421
click at [621, 180] on div "Telegram-канал Инструменты База знаний Ваш менеджер: [PERSON_NAME] Online @edug…" at bounding box center [341, 158] width 682 height 421
drag, startPoint x: 601, startPoint y: 154, endPoint x: 597, endPoint y: 163, distance: 10.4
click at [599, 154] on div "Telegram-канал Инструменты База знаний Ваш менеджер: [PERSON_NAME] Online @edug…" at bounding box center [341, 158] width 682 height 421
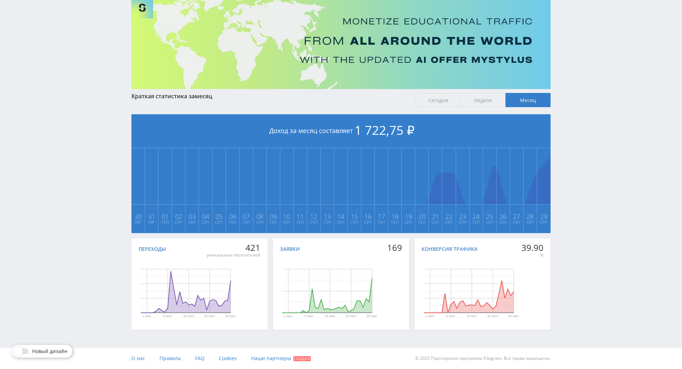
click at [596, 166] on div "Telegram-канал Инструменты База знаний Ваш менеджер: [PERSON_NAME] Online @edug…" at bounding box center [341, 158] width 682 height 421
drag, startPoint x: 596, startPoint y: 166, endPoint x: 591, endPoint y: 165, distance: 5.5
click at [596, 166] on div "Telegram-канал Инструменты База знаний Ваш менеджер: [PERSON_NAME] Online @edug…" at bounding box center [341, 158] width 682 height 421
drag, startPoint x: 591, startPoint y: 165, endPoint x: 587, endPoint y: 156, distance: 9.8
click at [582, 149] on div "Telegram-канал Инструменты База знаний Ваш менеджер: [PERSON_NAME] Online @edug…" at bounding box center [341, 158] width 682 height 421
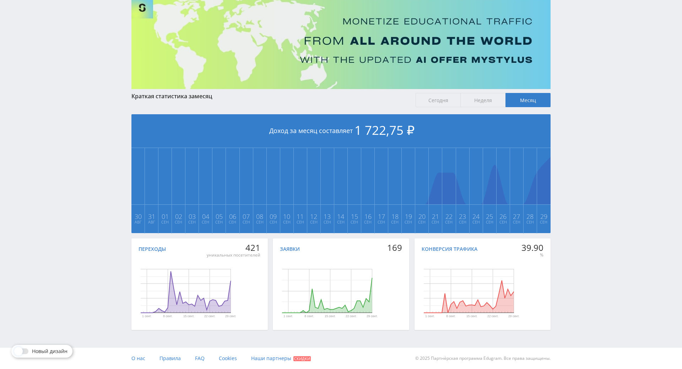
click at [582, 149] on div "Telegram-канал Инструменты База знаний Ваш менеджер: [PERSON_NAME] Online @edug…" at bounding box center [341, 158] width 682 height 421
click at [579, 140] on div "Telegram-канал Инструменты База знаний Ваш менеджер: [PERSON_NAME] Online @edug…" at bounding box center [341, 158] width 682 height 421
click at [585, 164] on div "Telegram-канал Инструменты База знаний Ваш менеджер: [PERSON_NAME] Online @edug…" at bounding box center [341, 158] width 682 height 421
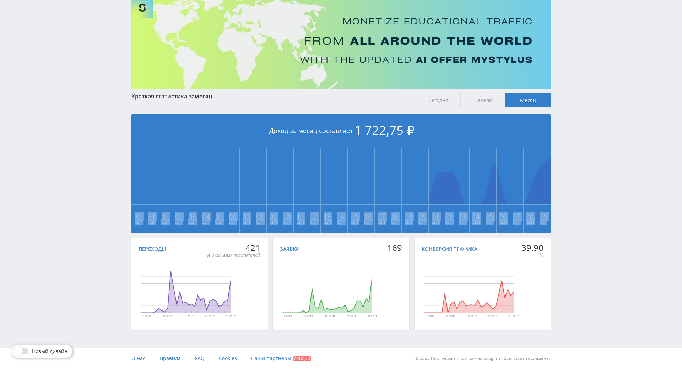
click at [585, 164] on div "Telegram-канал Инструменты База знаний Ваш менеджер: [PERSON_NAME] Online @edug…" at bounding box center [341, 158] width 682 height 421
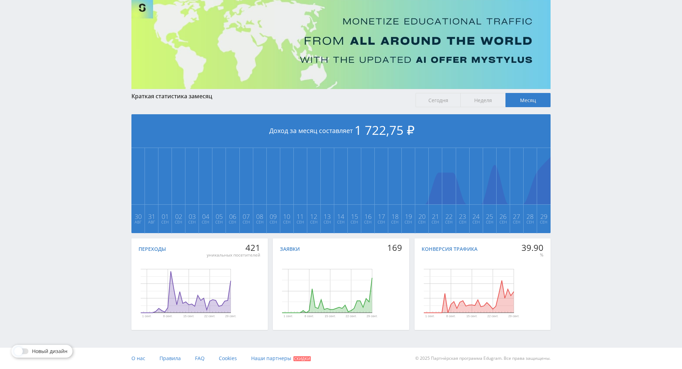
click at [585, 149] on div "Telegram-канал Инструменты База знаний Ваш менеджер: [PERSON_NAME] Online @edug…" at bounding box center [341, 158] width 682 height 421
drag, startPoint x: 585, startPoint y: 149, endPoint x: 580, endPoint y: 138, distance: 11.9
click at [580, 138] on div "Telegram-канал Инструменты База знаний Ваш менеджер: [PERSON_NAME] Online @edug…" at bounding box center [341, 158] width 682 height 421
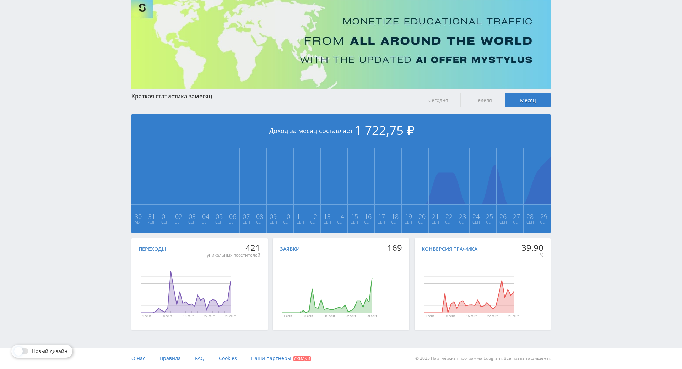
drag, startPoint x: 580, startPoint y: 138, endPoint x: 568, endPoint y: 130, distance: 14.7
click at [567, 130] on div "Telegram-канал Инструменты База знаний Ваш менеджер: [PERSON_NAME] Online @edug…" at bounding box center [341, 158] width 682 height 421
drag, startPoint x: 583, startPoint y: 180, endPoint x: 606, endPoint y: 207, distance: 34.8
click at [590, 181] on div "Telegram-канал Инструменты База знаний Ваш менеджер: [PERSON_NAME] Online @edug…" at bounding box center [341, 158] width 682 height 421
click at [602, 188] on div "Telegram-канал Инструменты База знаний Ваш менеджер: [PERSON_NAME] Online @edug…" at bounding box center [341, 158] width 682 height 421
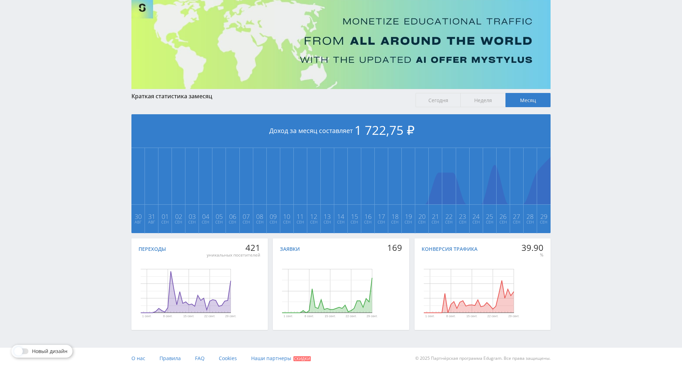
click at [597, 154] on div "Telegram-канал Инструменты База знаний Ваш менеджер: [PERSON_NAME] Online @edug…" at bounding box center [341, 158] width 682 height 421
click at [595, 166] on div "Telegram-канал Инструменты База знаний Ваш менеджер: [PERSON_NAME] Online @edug…" at bounding box center [341, 158] width 682 height 421
click at [579, 153] on div "Telegram-канал Инструменты База знаний Ваш менеджер: [PERSON_NAME] Online @edug…" at bounding box center [341, 158] width 682 height 421
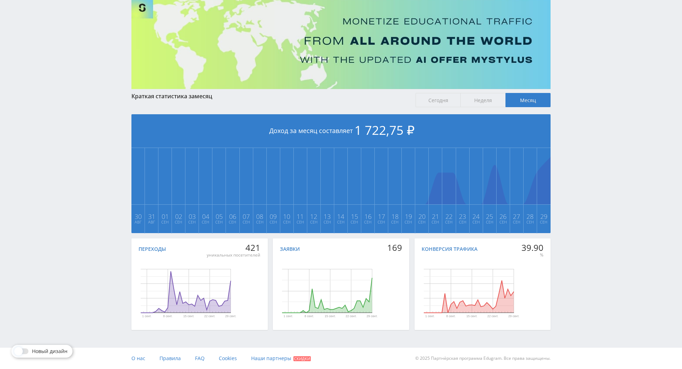
click at [577, 140] on div "Telegram-канал Инструменты База знаний Ваш менеджер: [PERSON_NAME] Online @edug…" at bounding box center [341, 158] width 682 height 421
click at [579, 142] on div "Telegram-канал Инструменты База знаний Ваш менеджер: [PERSON_NAME] Online @edug…" at bounding box center [341, 158] width 682 height 421
click at [579, 126] on div "Telegram-канал Инструменты База знаний Ваш менеджер: [PERSON_NAME] Online @edug…" at bounding box center [341, 158] width 682 height 421
click at [579, 127] on div "Telegram-канал Инструменты База знаний Ваш менеджер: [PERSON_NAME] Online @edug…" at bounding box center [341, 158] width 682 height 421
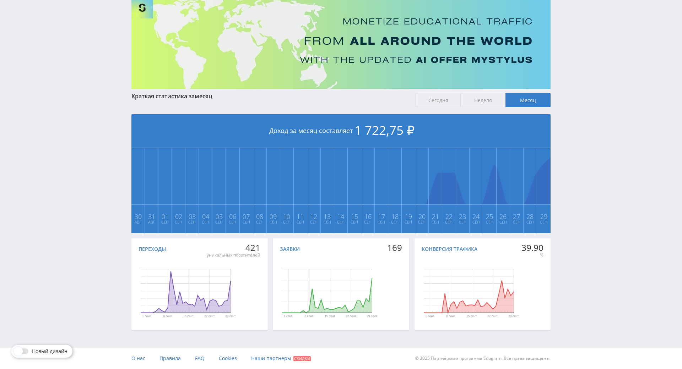
click at [576, 122] on div "Telegram-канал Инструменты База знаний Ваш менеджер: [PERSON_NAME] Online @edug…" at bounding box center [341, 158] width 682 height 421
click at [582, 141] on div "Telegram-канал Инструменты База знаний Ваш менеджер: [PERSON_NAME] Online @edug…" at bounding box center [341, 158] width 682 height 421
drag, startPoint x: 582, startPoint y: 141, endPoint x: 576, endPoint y: 135, distance: 8.8
click at [569, 131] on div "Telegram-канал Инструменты База знаний Ваш менеджер: [PERSON_NAME] Online @edug…" at bounding box center [341, 158] width 682 height 421
